Goal: Transaction & Acquisition: Purchase product/service

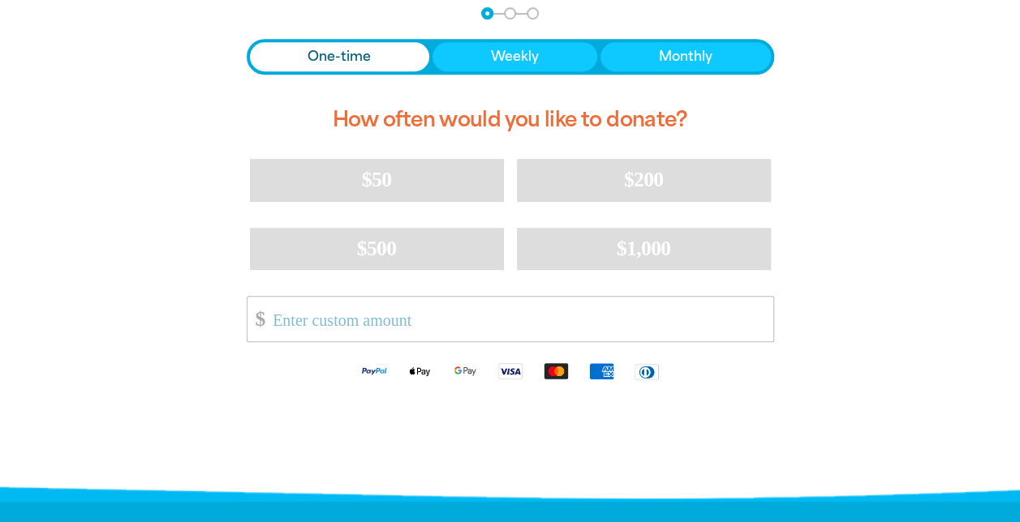
scroll to position [392, 0]
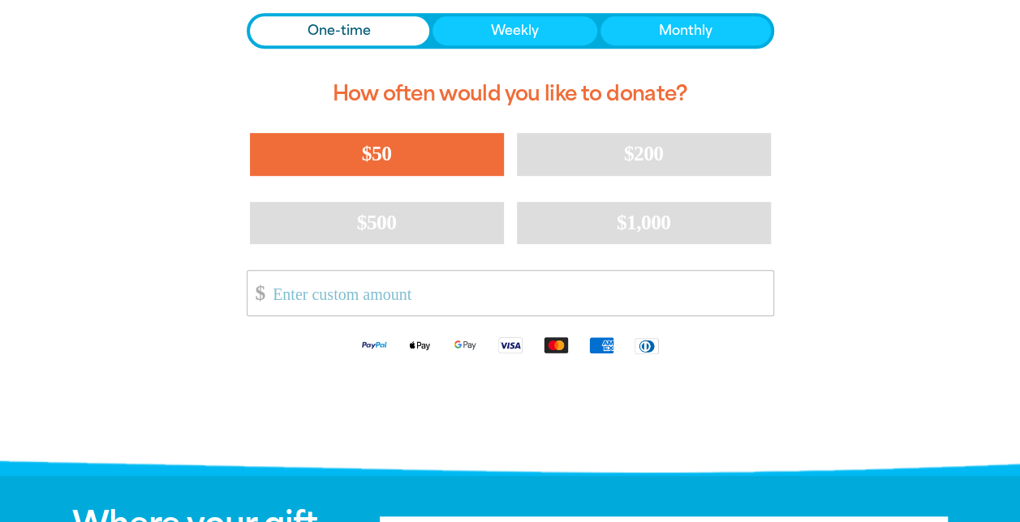
click at [464, 153] on button "$50" at bounding box center [377, 154] width 254 height 42
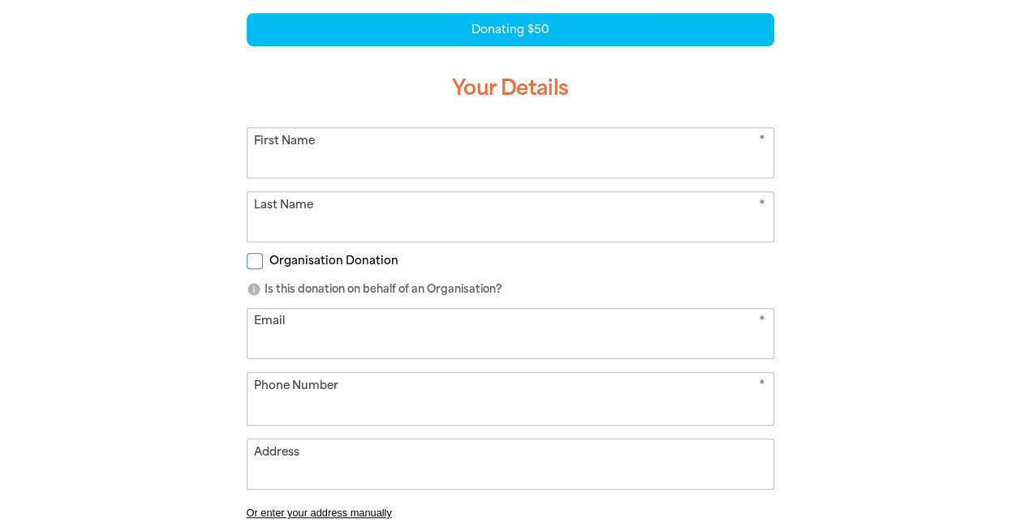
scroll to position [305, 0]
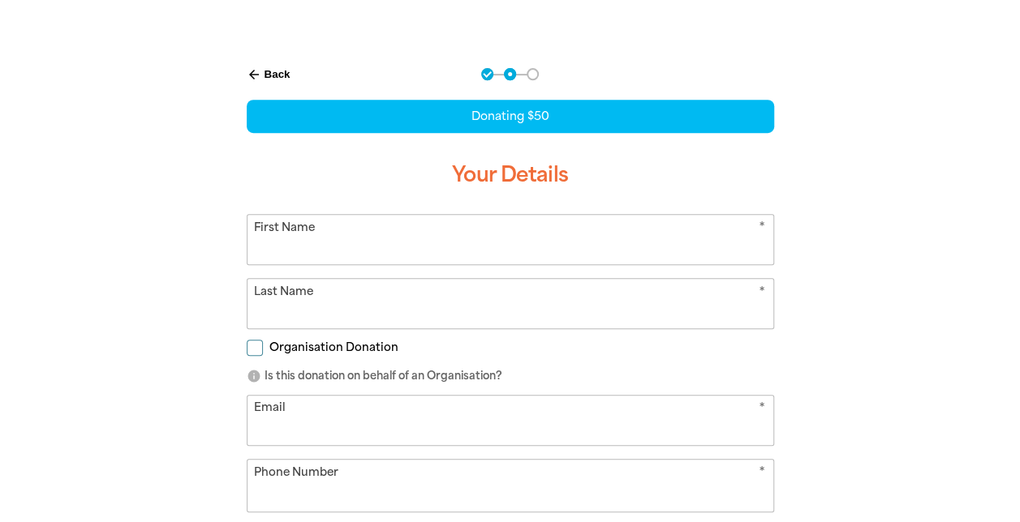
select select "AU"
click at [447, 256] on input "First Name" at bounding box center [510, 239] width 526 height 49
type input "[PERSON_NAME]"
type input "[PERSON_NAME][EMAIL_ADDRESS][PERSON_NAME][DOMAIN_NAME]"
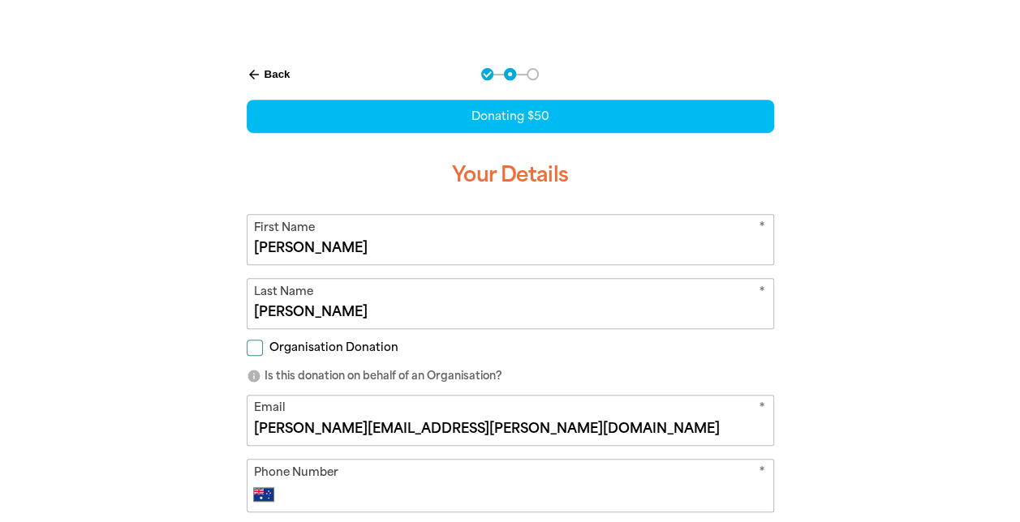
type input "[PHONE_NUMBER]"
type input "[STREET_ADDRESS]"
click at [250, 347] on input "Organisation Donation" at bounding box center [255, 348] width 16 height 16
checkbox input "true"
select select "AU"
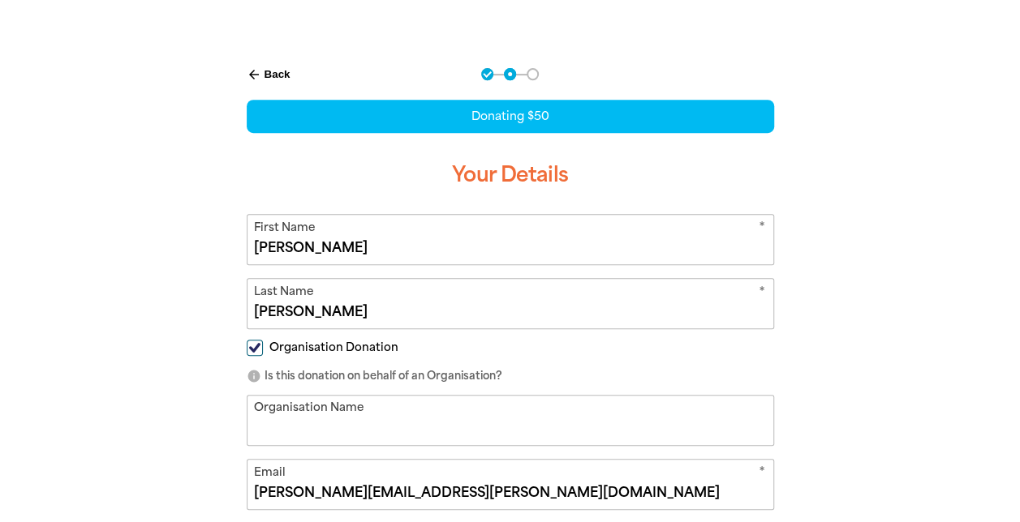
click at [270, 420] on input "Organisation Name" at bounding box center [510, 420] width 526 height 49
type input "Dyno Nobel"
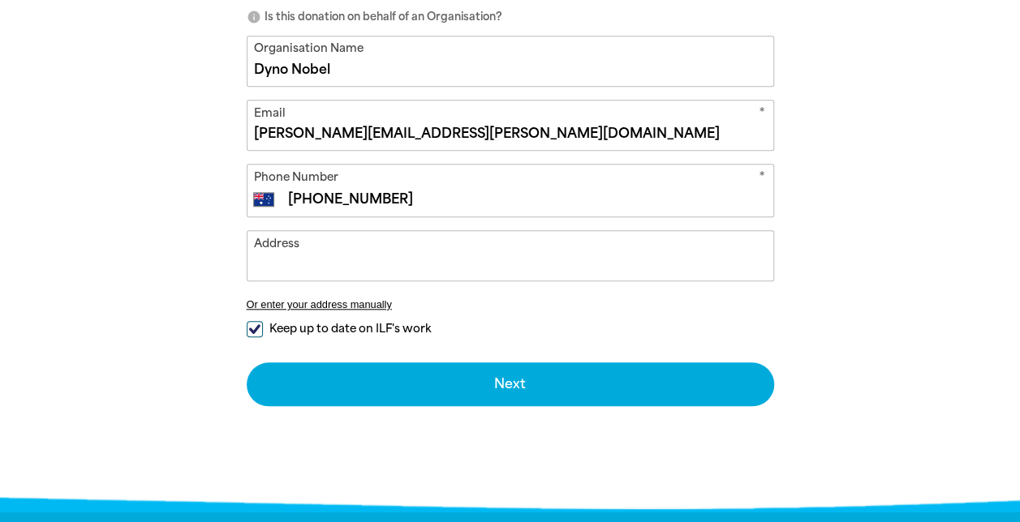
scroll to position [724, 0]
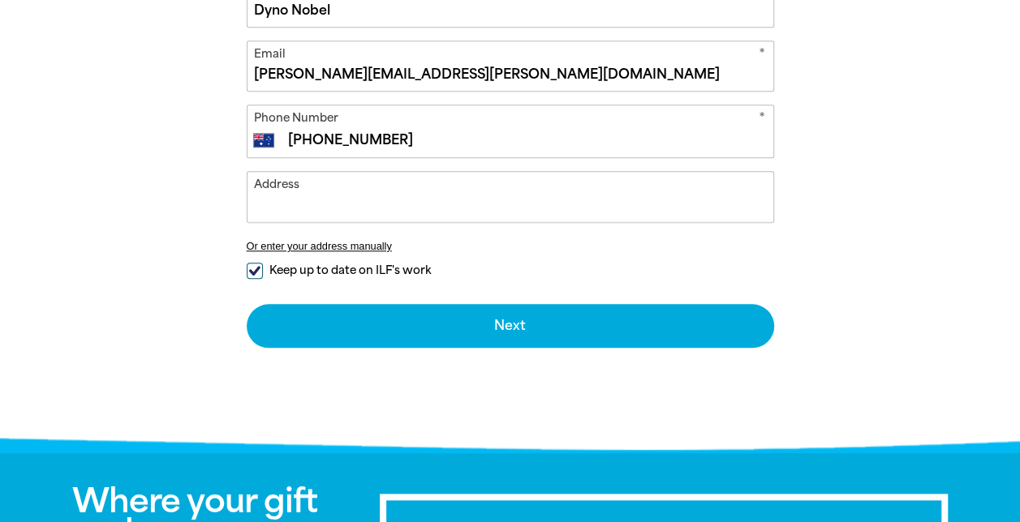
click at [497, 195] on input "Address" at bounding box center [510, 196] width 526 height 49
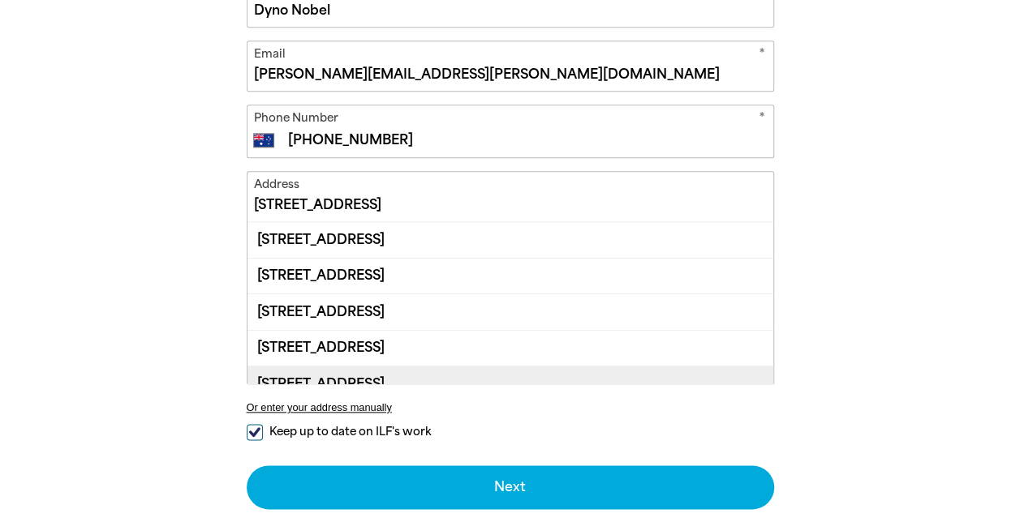
scroll to position [17, 0]
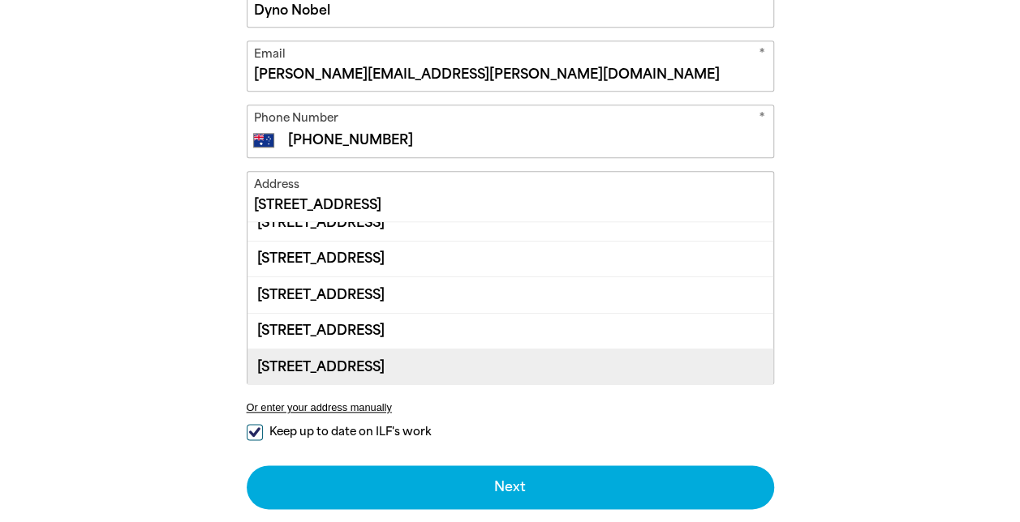
click at [456, 370] on div "[STREET_ADDRESS]" at bounding box center [510, 367] width 526 height 36
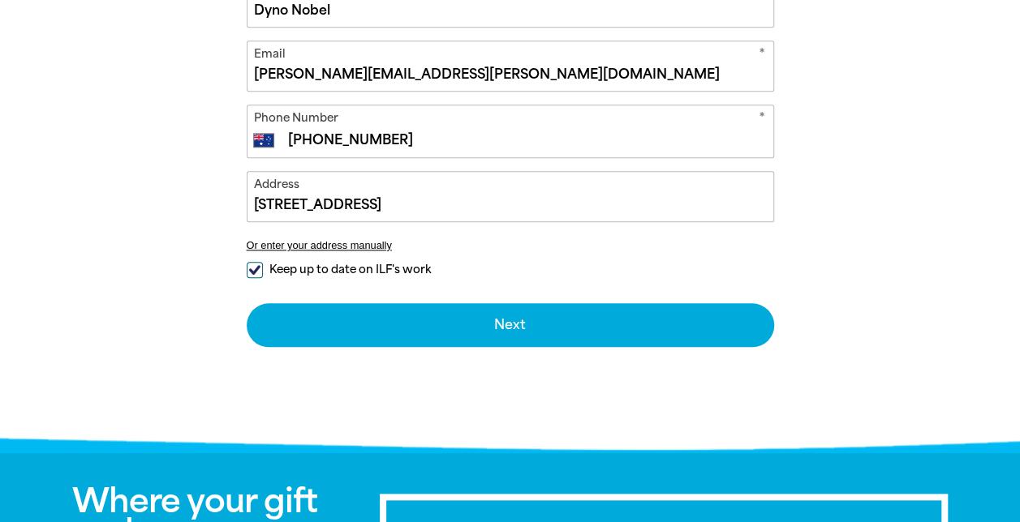
type input "[STREET_ADDRESS]"
click at [256, 263] on input "Keep up to date on ILF's work" at bounding box center [255, 270] width 16 height 16
checkbox input "false"
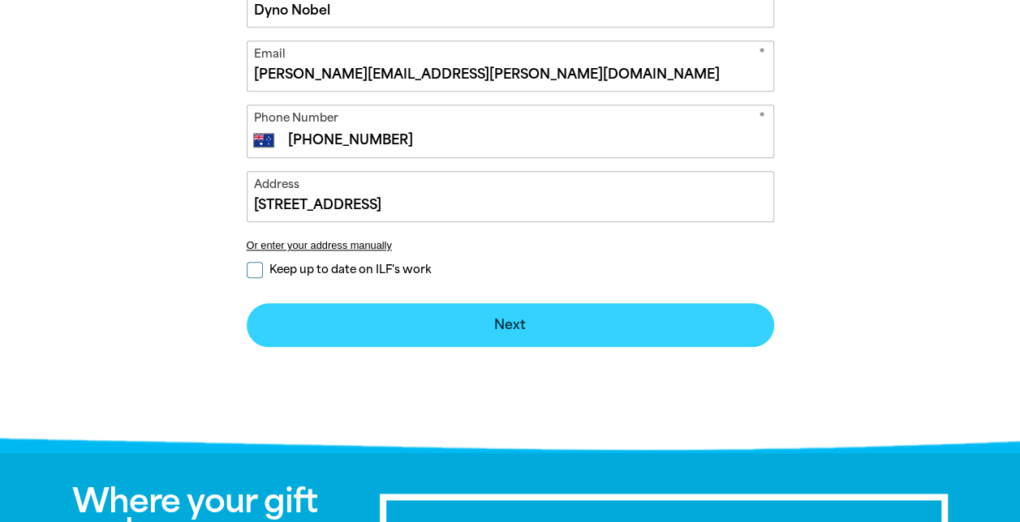
click at [303, 331] on button "Next chevron_right" at bounding box center [510, 325] width 527 height 44
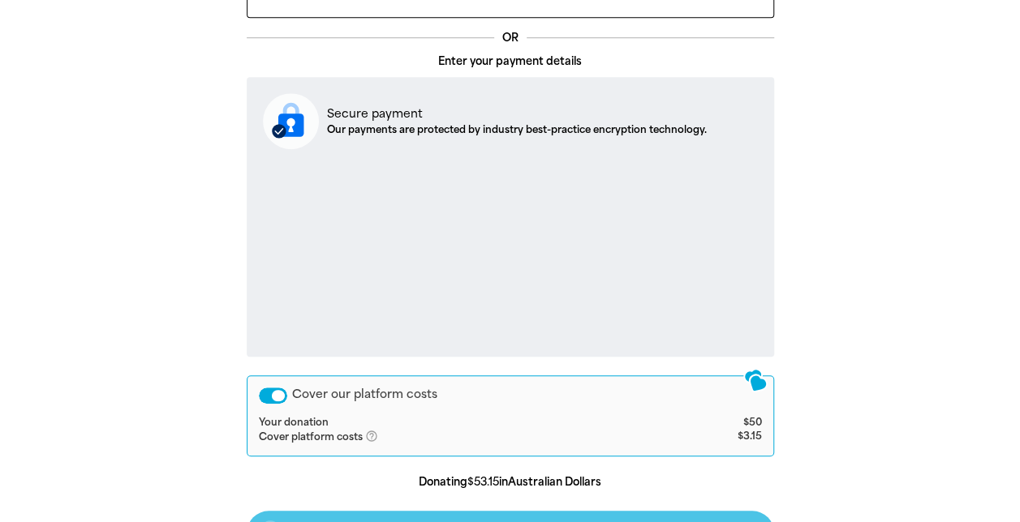
scroll to position [543, 0]
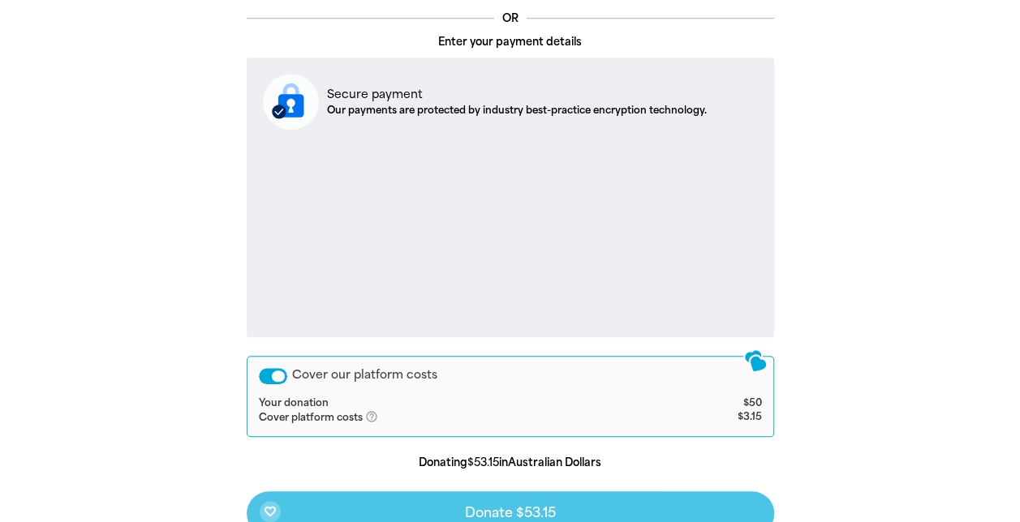
click at [360, 122] on td "Secure payment Our payments are protected by industry best-practice encryption …" at bounding box center [513, 102] width 388 height 56
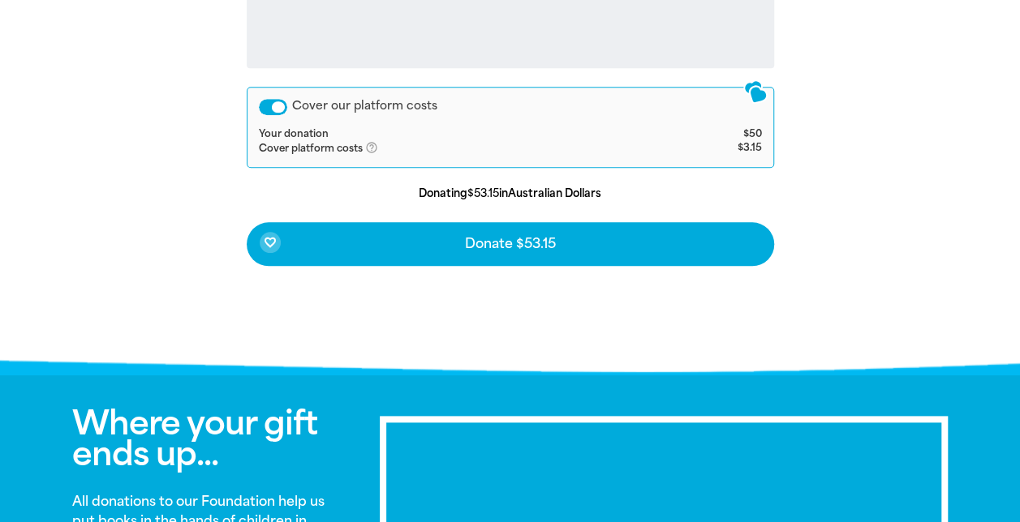
scroll to position [815, 0]
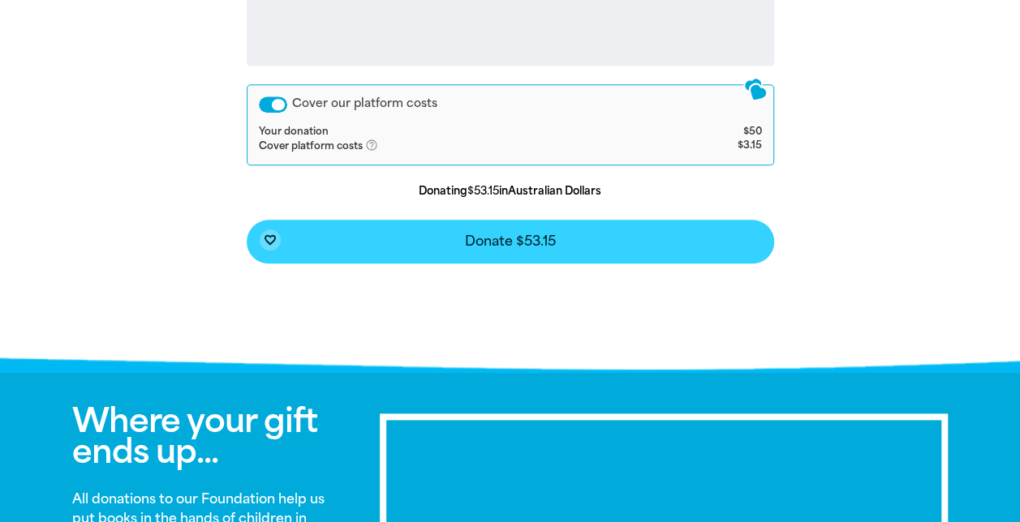
click at [659, 236] on button "favorite_border Donate $53.15" at bounding box center [510, 242] width 527 height 44
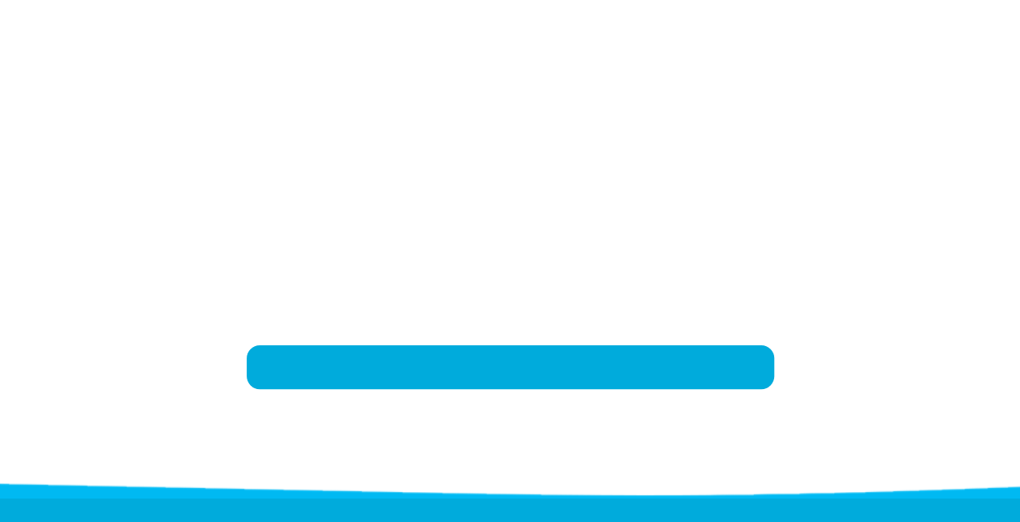
scroll to position [337, 0]
